Goal: Navigation & Orientation: Find specific page/section

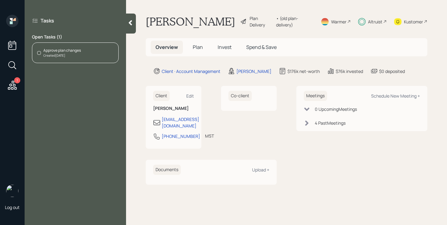
click at [133, 30] on div at bounding box center [131, 24] width 10 height 20
